Goal: Information Seeking & Learning: Learn about a topic

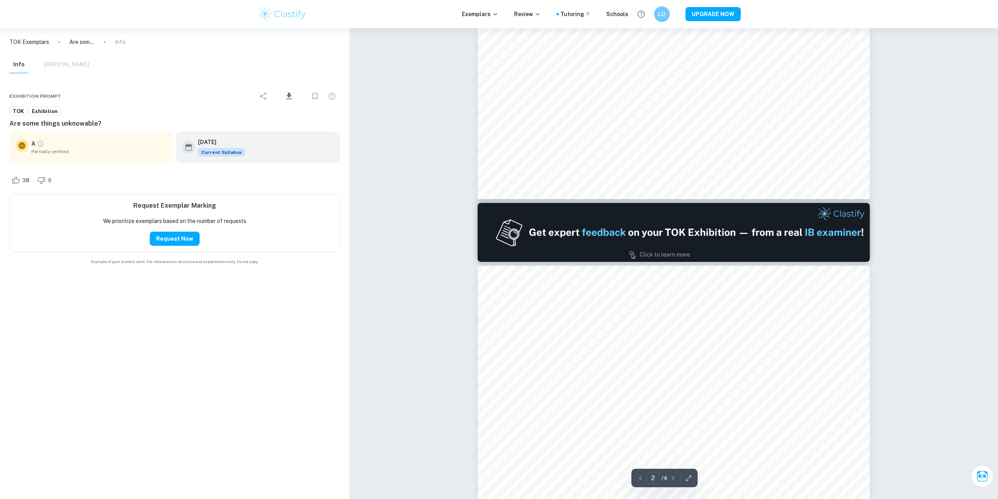
type input "1"
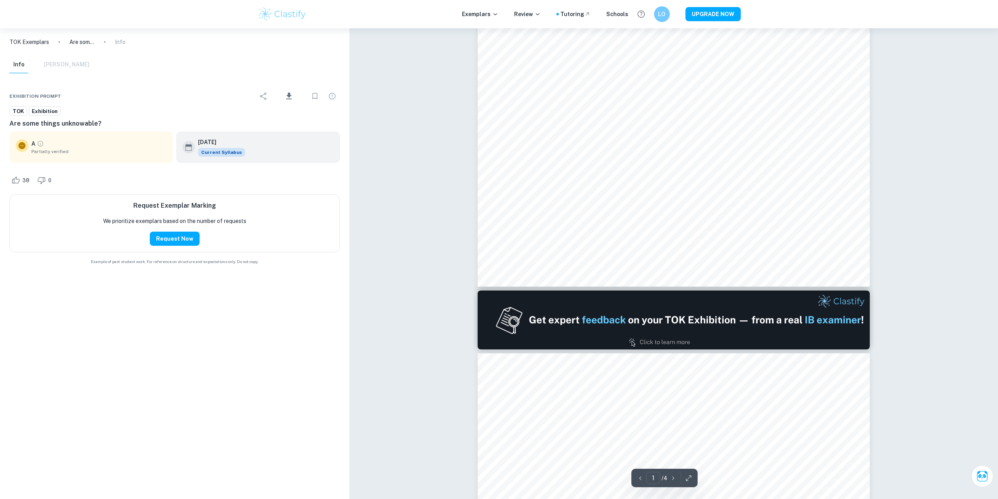
scroll to position [235, 0]
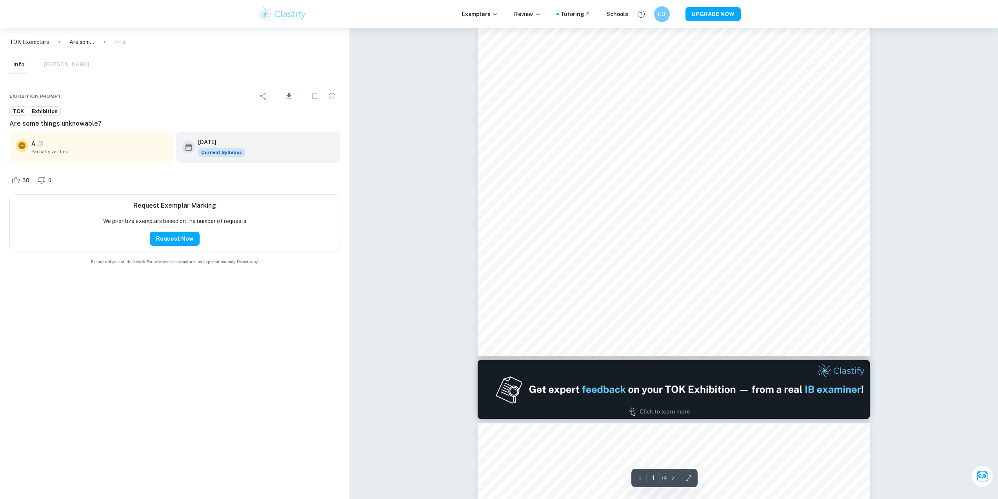
click at [292, 18] on img at bounding box center [283, 14] width 50 height 16
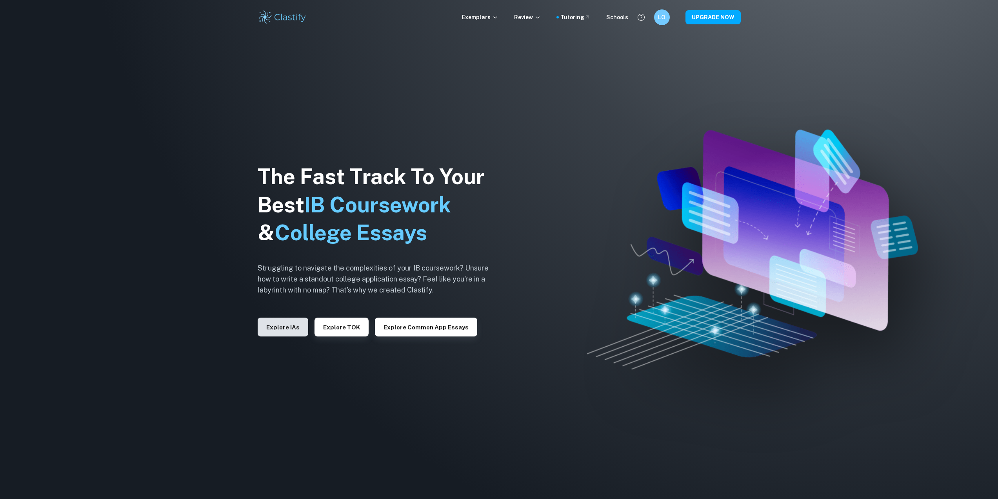
click at [284, 336] on button "Explore IAs" at bounding box center [283, 326] width 51 height 19
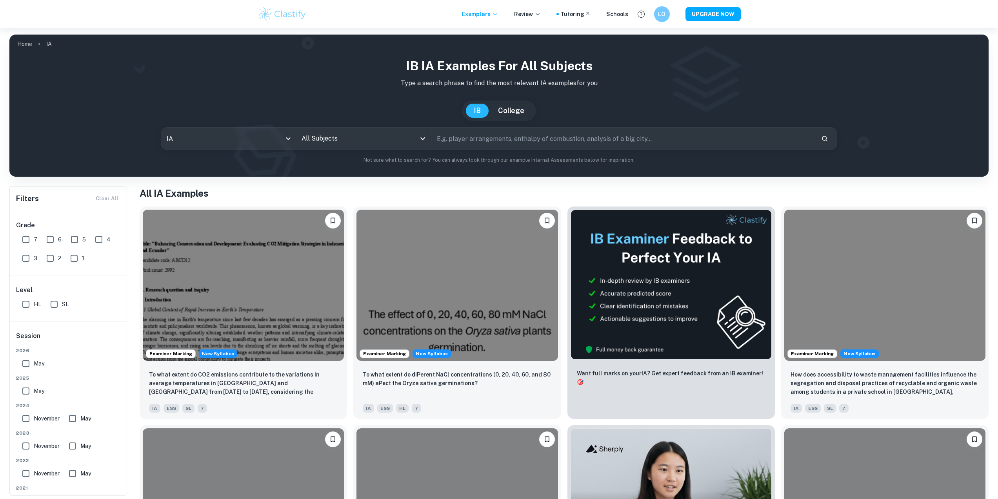
click at [34, 240] on span "7" at bounding box center [36, 239] width 4 height 9
click at [34, 240] on input "7" at bounding box center [26, 239] width 16 height 16
checkbox input "true"
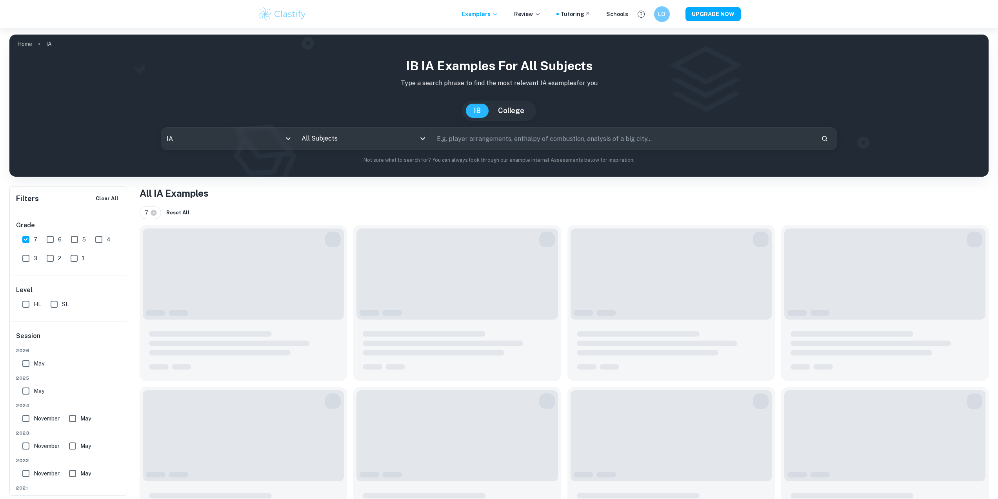
click at [30, 315] on div "Level HL SL" at bounding box center [69, 299] width 118 height 46
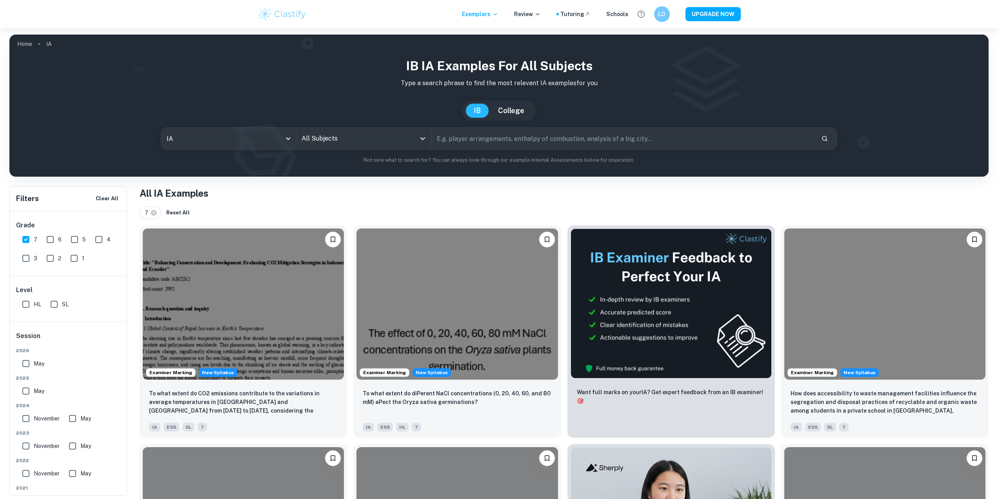
click at [24, 306] on input "HL" at bounding box center [26, 304] width 16 height 16
checkbox input "true"
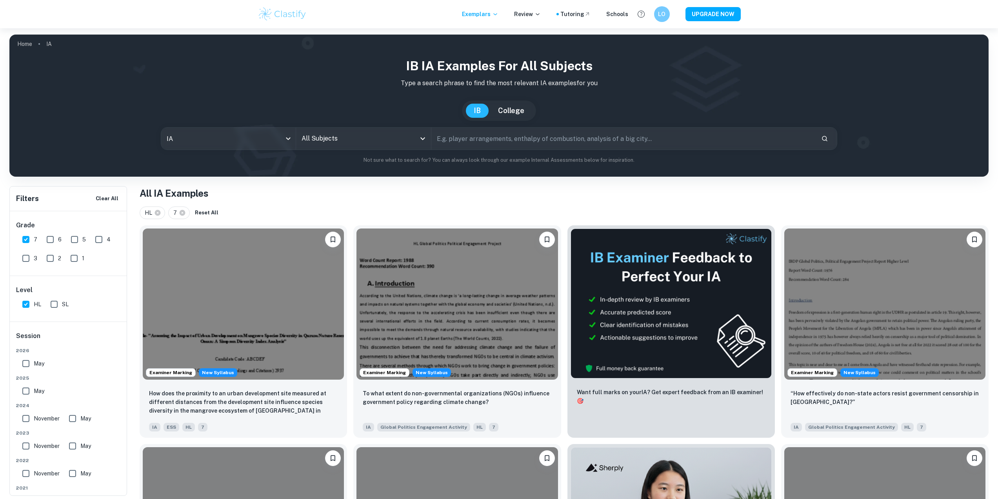
click at [404, 127] on div "IA ia All Subjects All Subjects ​" at bounding box center [499, 138] width 677 height 23
click at [405, 131] on input "All Subjects" at bounding box center [358, 138] width 116 height 15
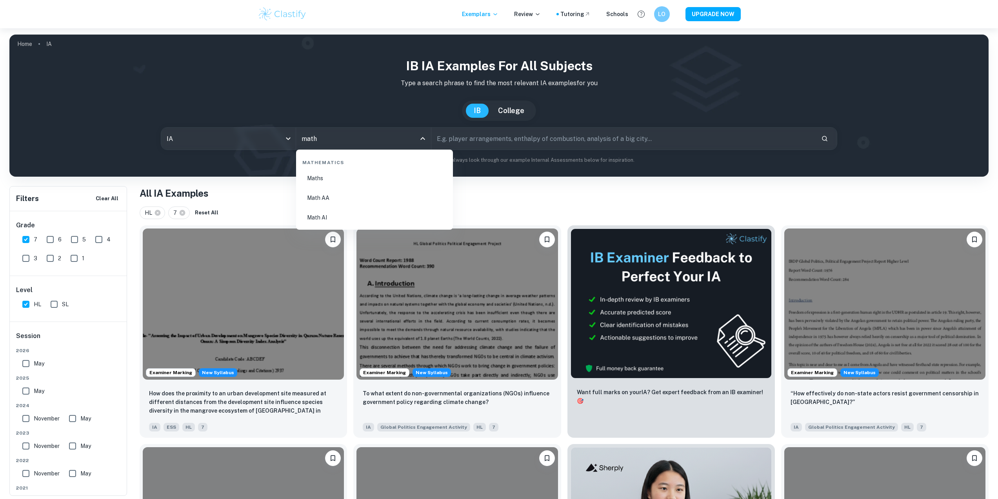
click at [332, 195] on li "Math AA" at bounding box center [374, 198] width 151 height 18
type input "Math AA"
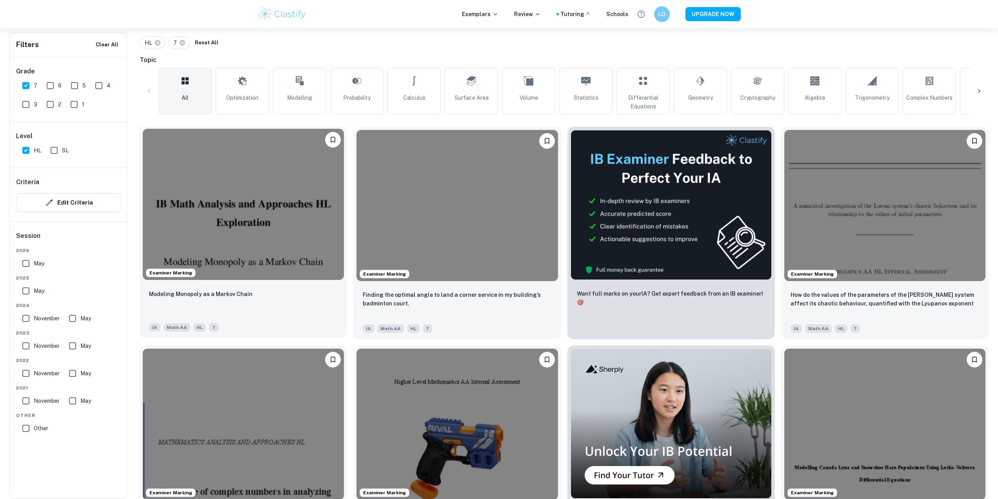
scroll to position [196, 0]
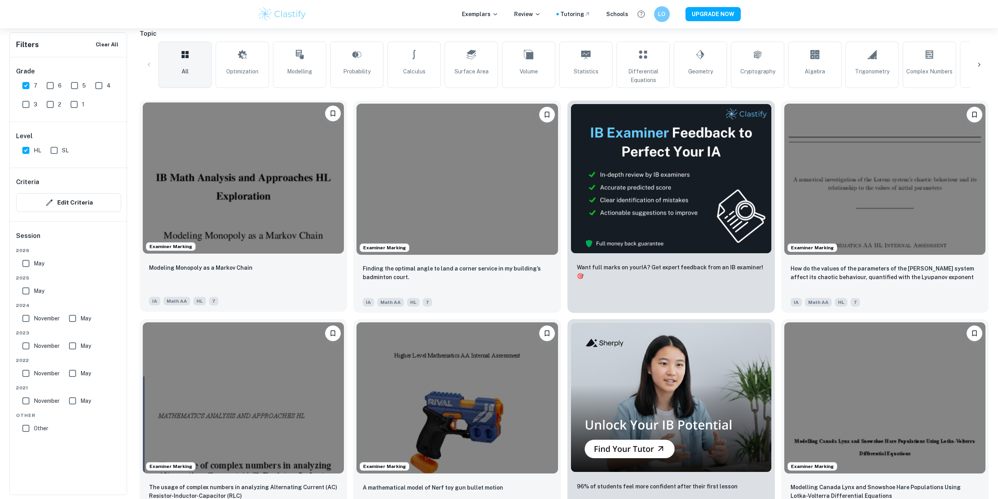
click at [288, 231] on img at bounding box center [243, 177] width 201 height 151
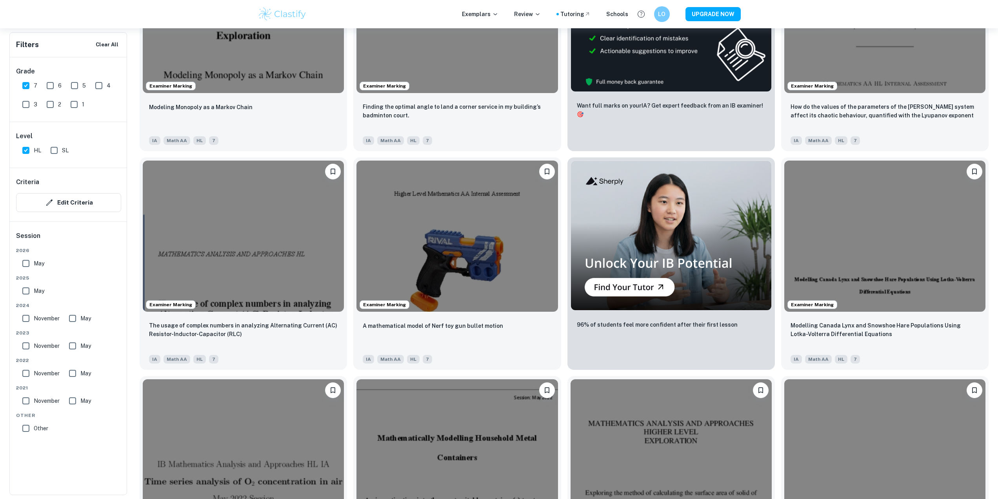
scroll to position [353, 0]
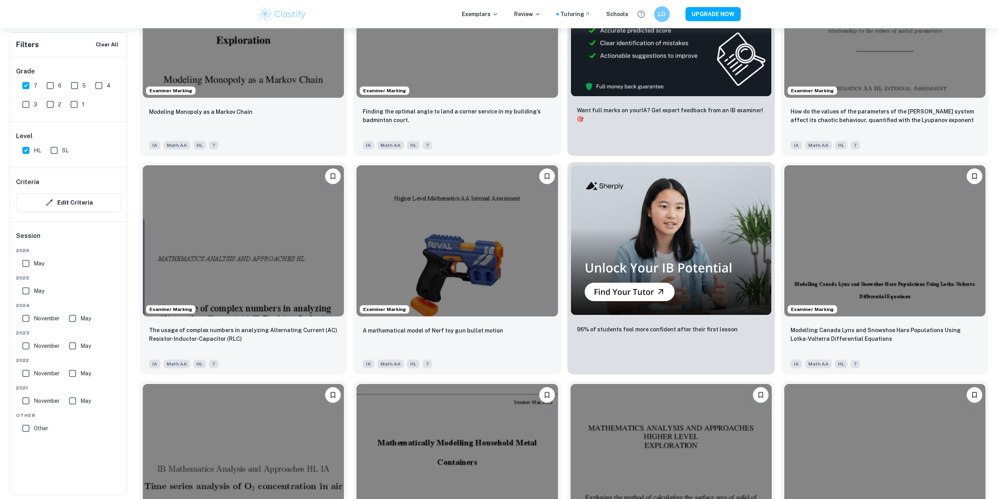
click at [27, 83] on input "7" at bounding box center [26, 86] width 16 height 16
checkbox input "false"
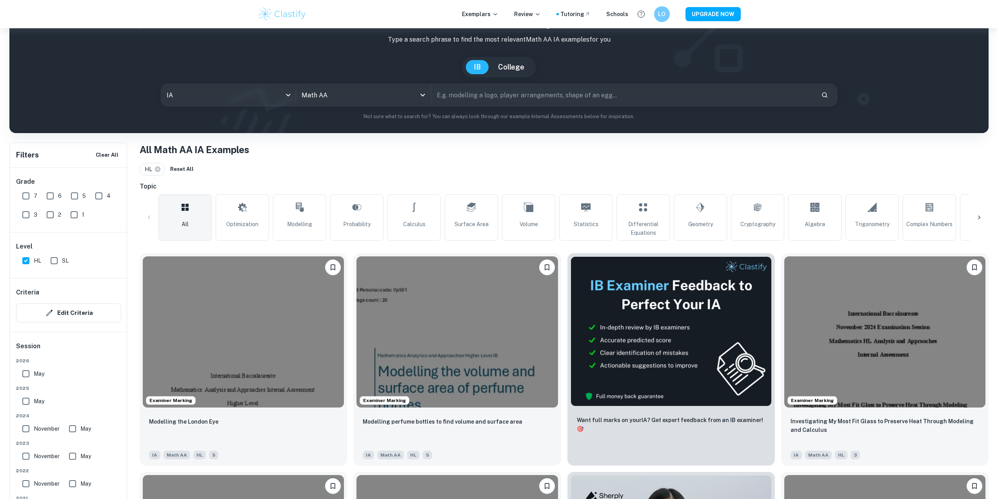
scroll to position [39, 0]
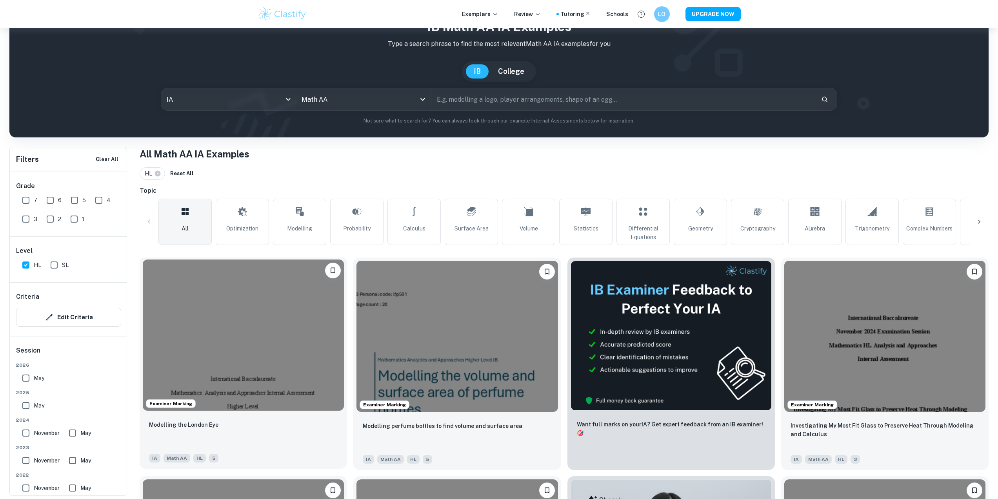
click at [316, 309] on img at bounding box center [243, 334] width 201 height 151
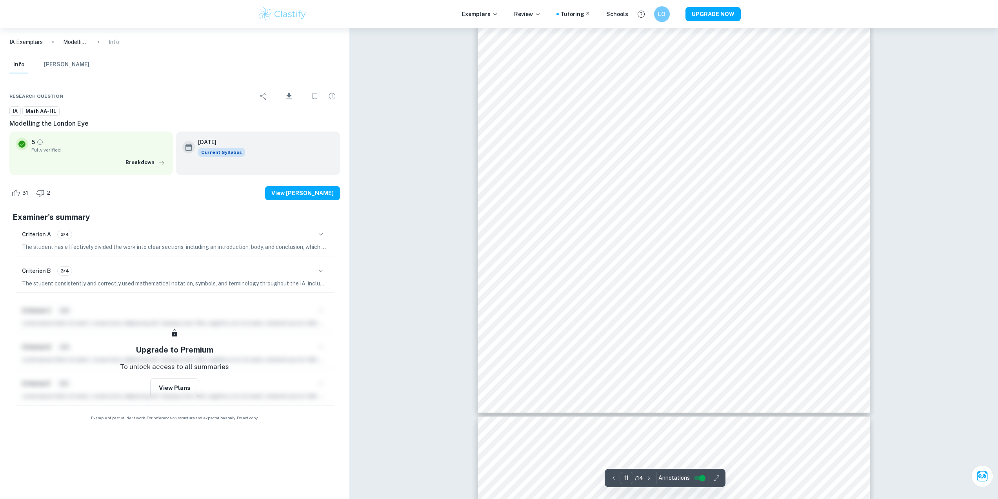
scroll to position [5950, 0]
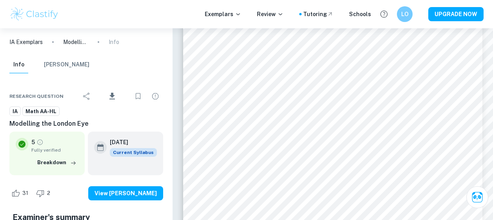
type input "11"
